Goal: Information Seeking & Learning: Understand process/instructions

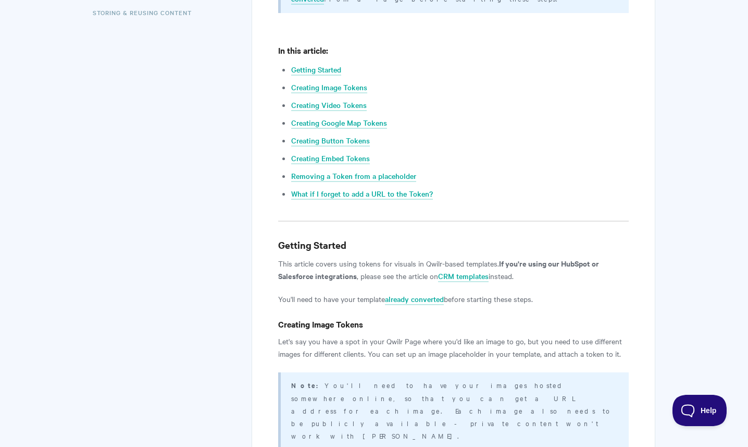
scroll to position [327, 0]
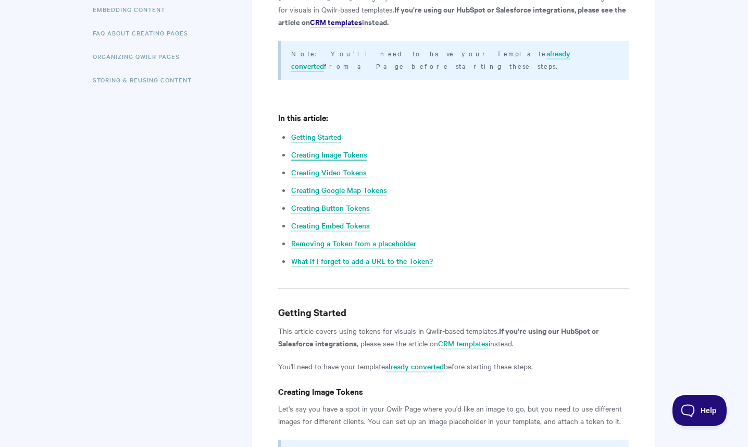
click at [326, 149] on link "Creating Image Tokens" at bounding box center [329, 154] width 76 height 11
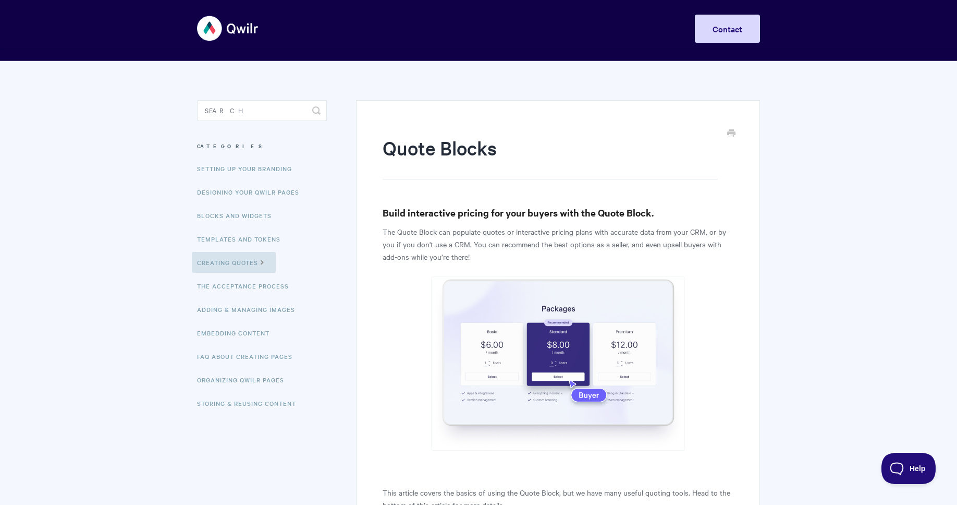
scroll to position [5, 0]
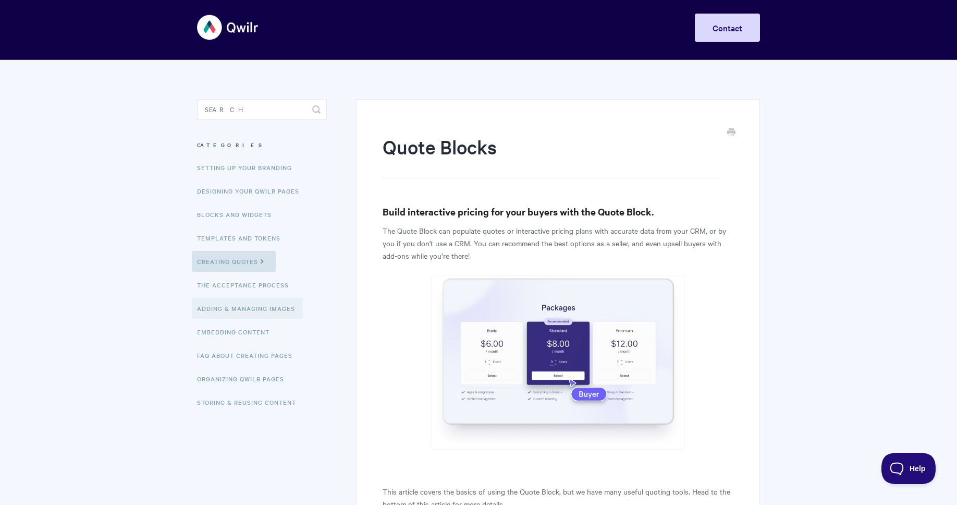
click at [249, 308] on link "Adding & Managing Images" at bounding box center [247, 308] width 111 height 21
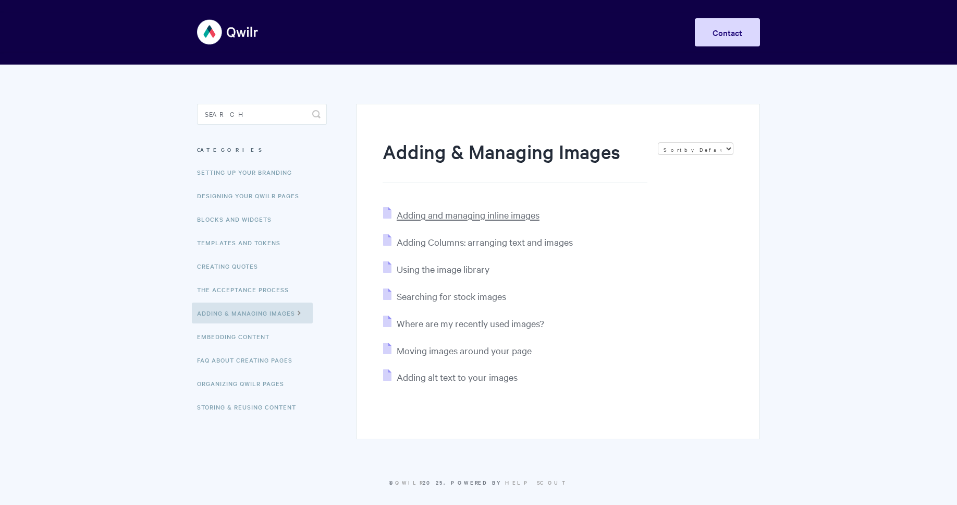
click at [472, 215] on span "Adding and managing inline images" at bounding box center [468, 214] width 143 height 12
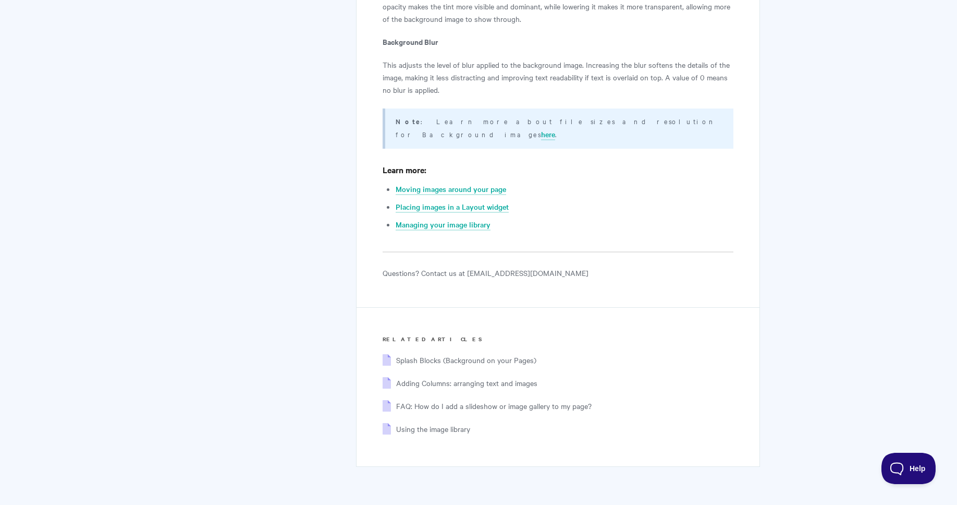
scroll to position [7155, 0]
